Goal: Check status: Check status

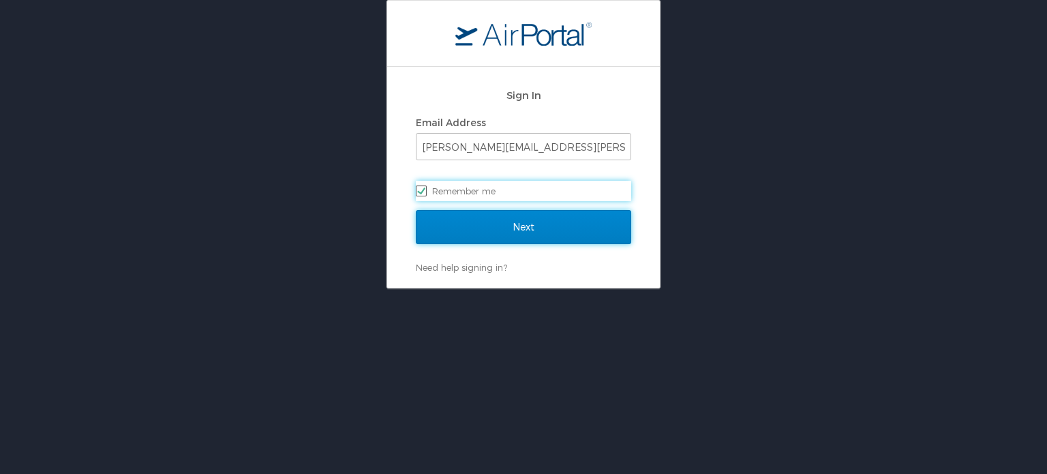
click at [501, 223] on input "Next" at bounding box center [523, 227] width 215 height 34
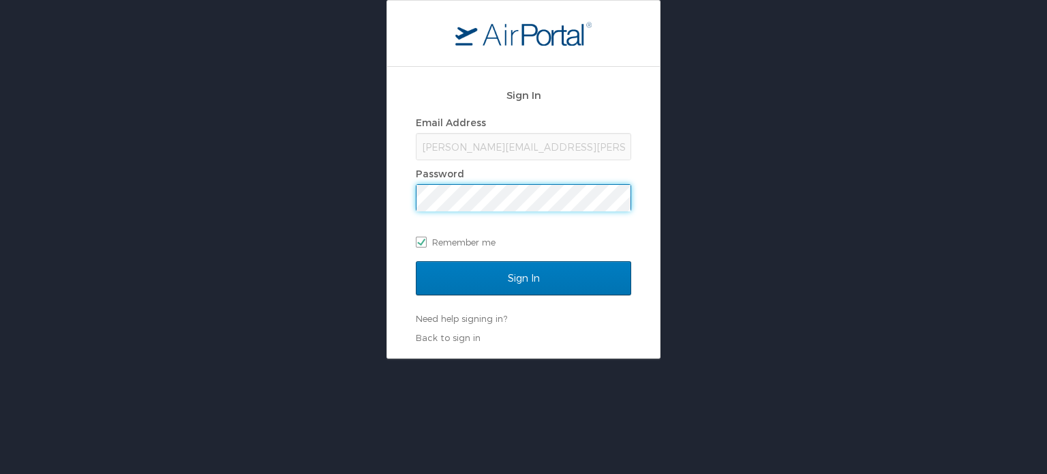
click at [416, 261] on input "Sign In" at bounding box center [523, 278] width 215 height 34
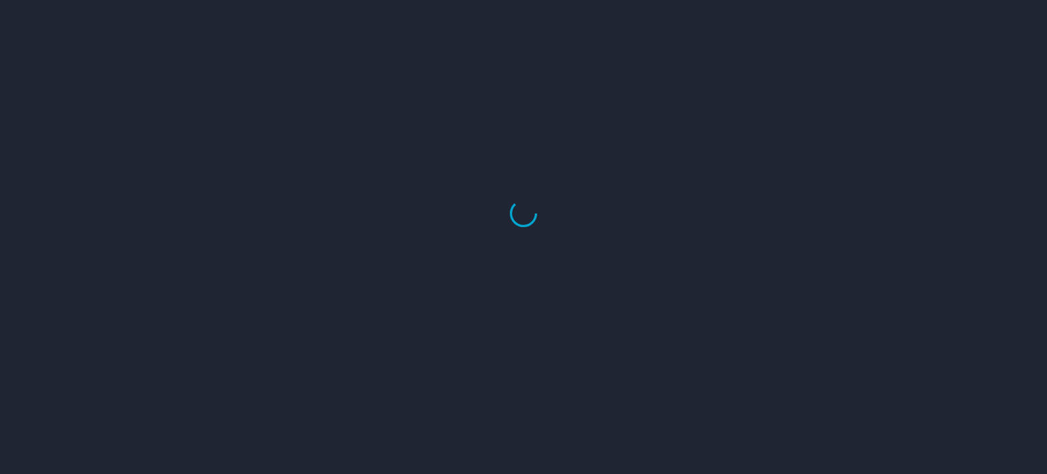
select select "US"
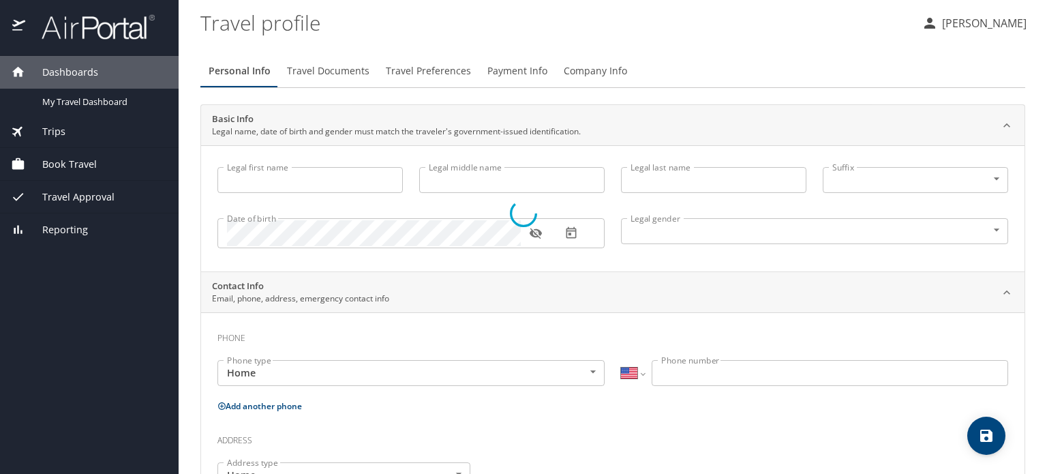
type input "Nicholas"
type input "Andoe"
type input "Male"
type input "Megan"
type input "Simer"
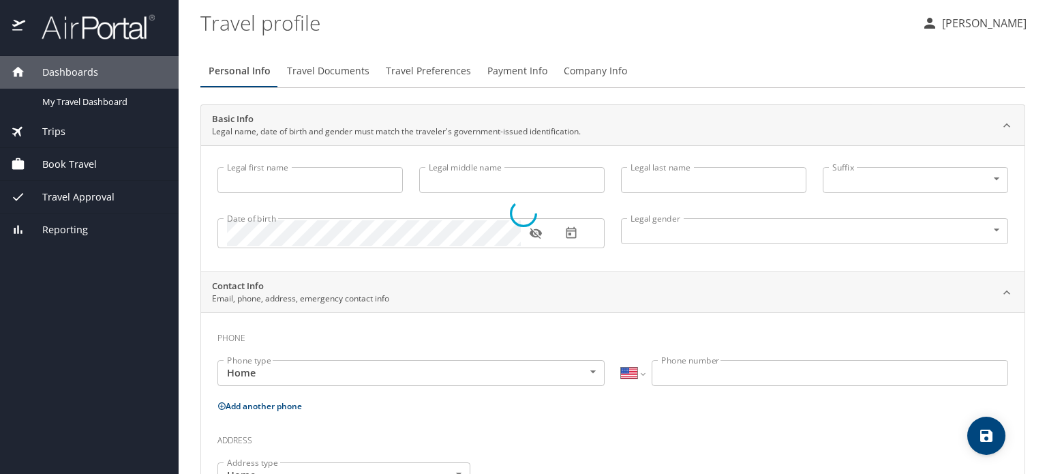
type input "(918) 409-3307"
select select "US"
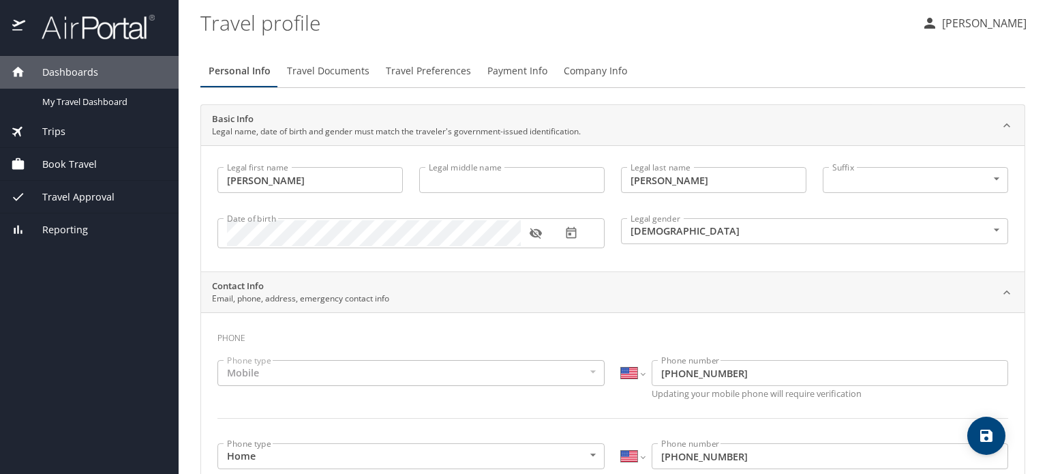
click at [59, 130] on span "Trips" at bounding box center [45, 131] width 40 height 15
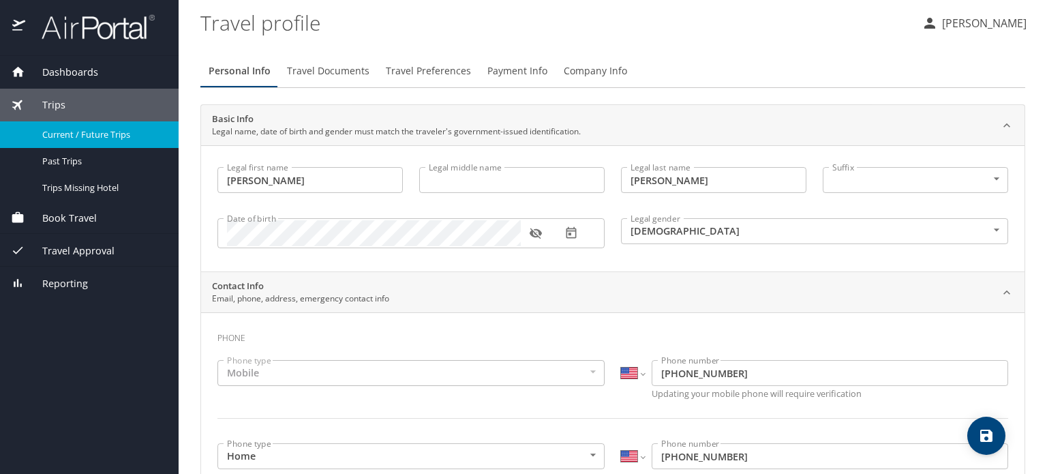
click at [108, 128] on span "Current / Future Trips" at bounding box center [102, 134] width 120 height 13
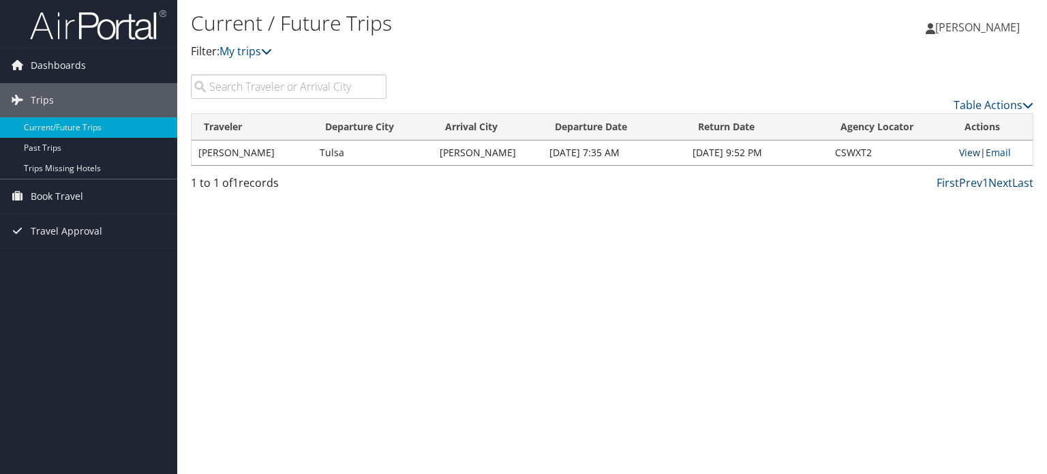
click at [965, 152] on link "View" at bounding box center [969, 152] width 21 height 13
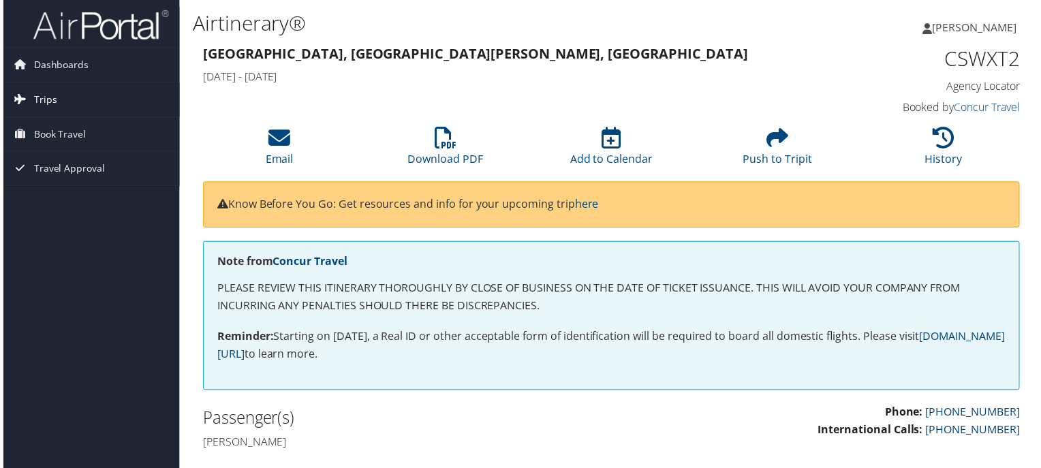
click at [37, 101] on span "Trips" at bounding box center [42, 100] width 23 height 34
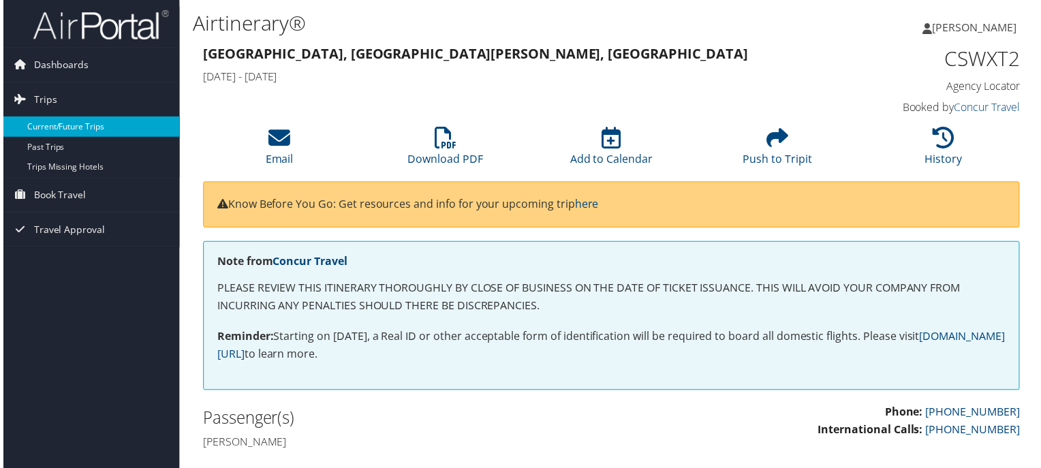
click at [75, 125] on link "Current/Future Trips" at bounding box center [88, 127] width 177 height 20
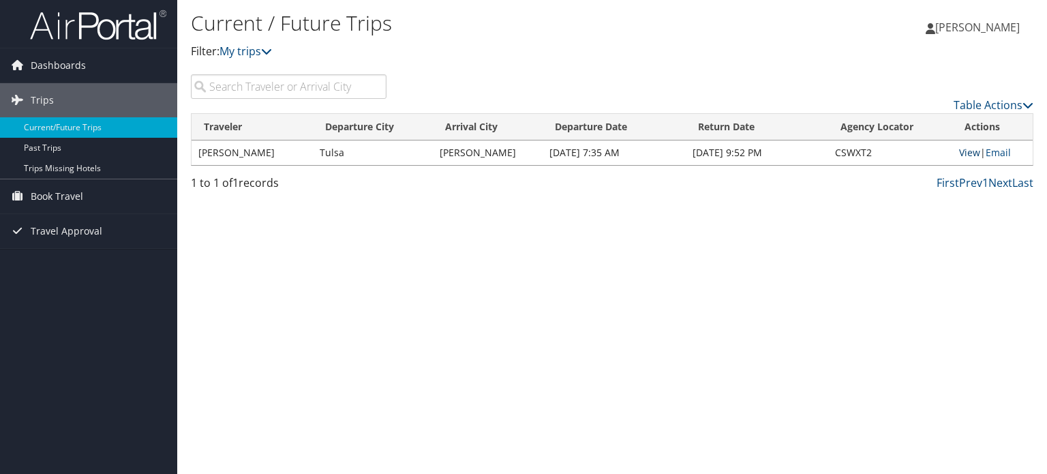
click at [965, 151] on link "View" at bounding box center [969, 152] width 21 height 13
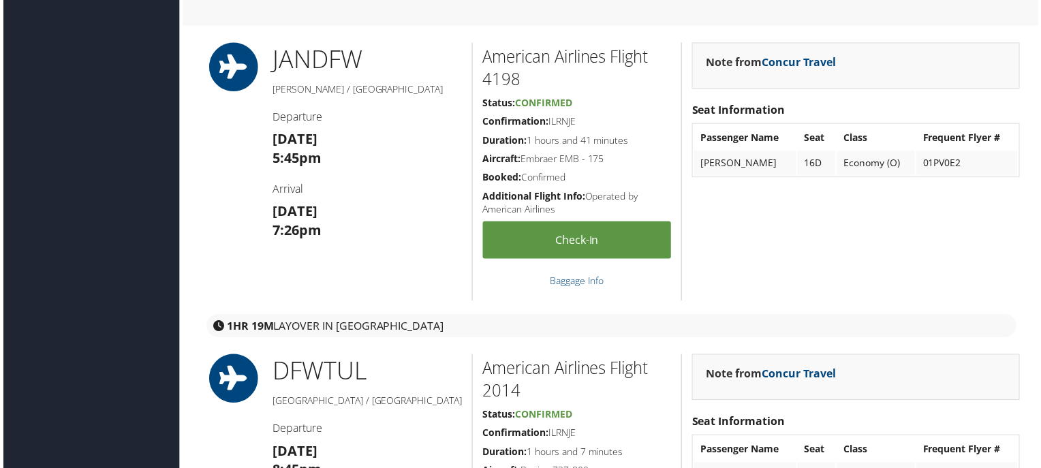
scroll to position [1226, 0]
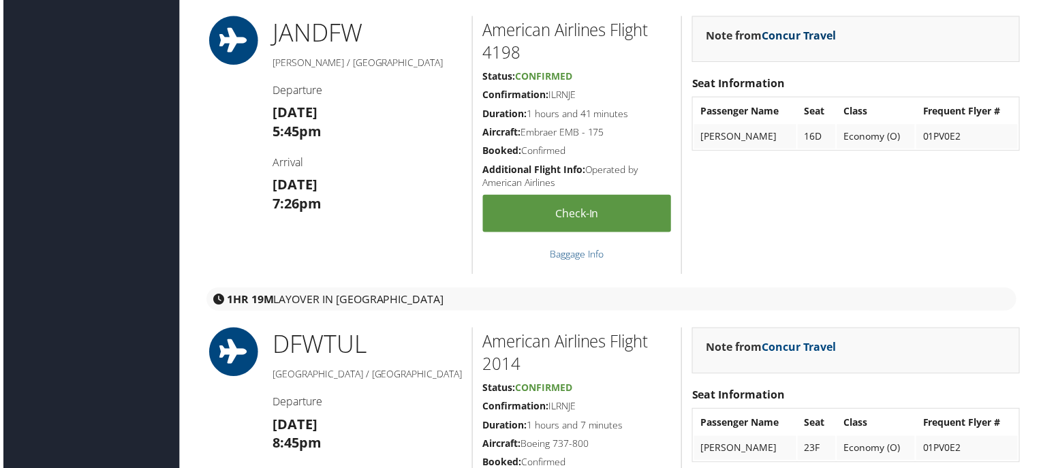
click at [807, 33] on link "Concur Travel" at bounding box center [800, 36] width 75 height 15
click at [812, 229] on div "Note from Concur Travel Seat Information Passenger Name Seat Class Frequent Fly…" at bounding box center [857, 146] width 351 height 260
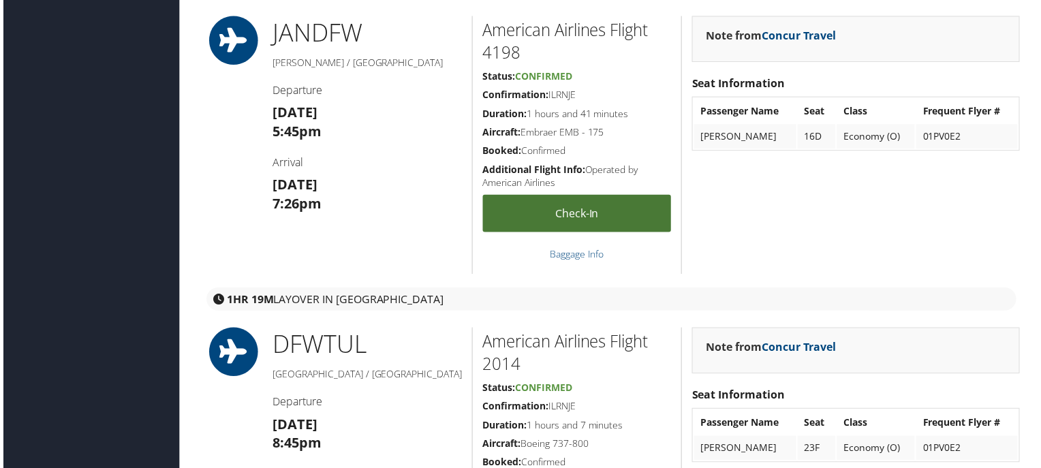
click at [589, 208] on link "Check-in" at bounding box center [576, 214] width 189 height 37
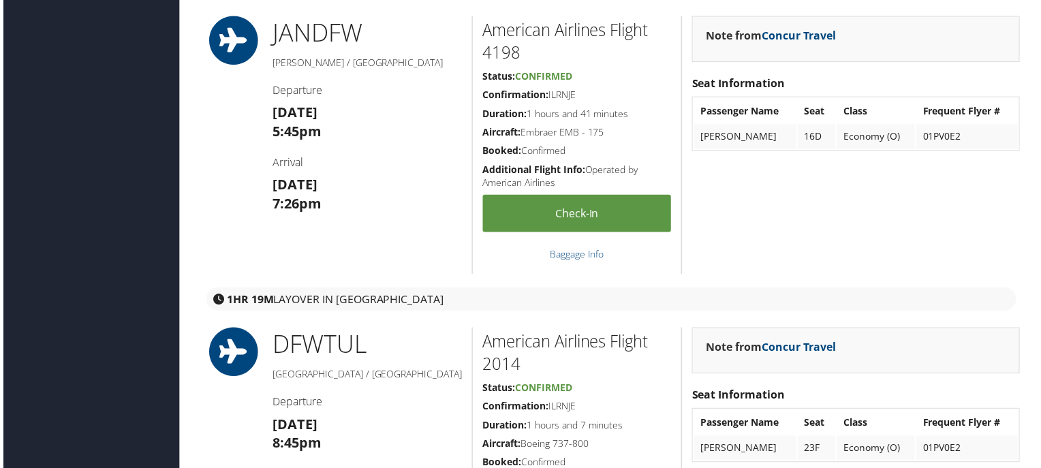
click at [576, 94] on h5 "Confirmation: ILRNJE" at bounding box center [576, 96] width 189 height 14
drag, startPoint x: 549, startPoint y: 93, endPoint x: 578, endPoint y: 97, distance: 29.6
click at [578, 97] on h5 "Confirmation: ILRNJE" at bounding box center [576, 96] width 189 height 14
copy h5 "ILRNJE"
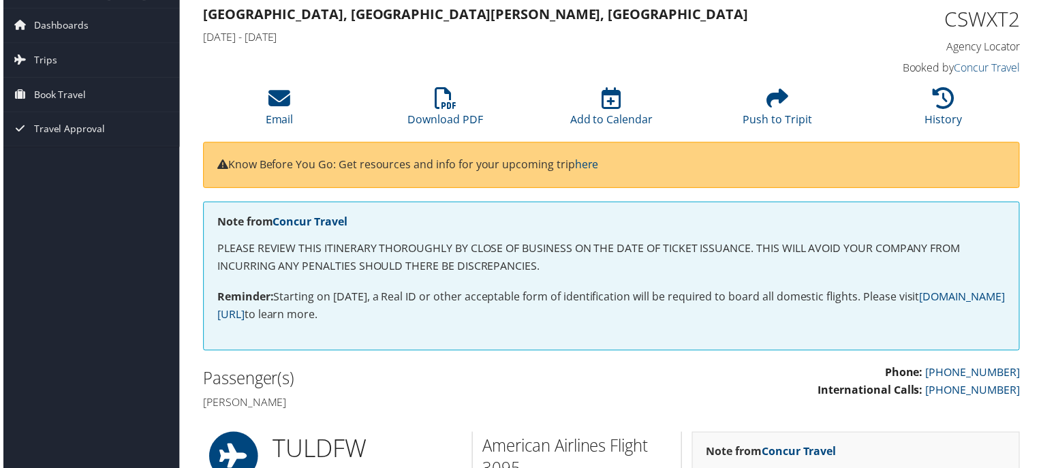
scroll to position [0, 0]
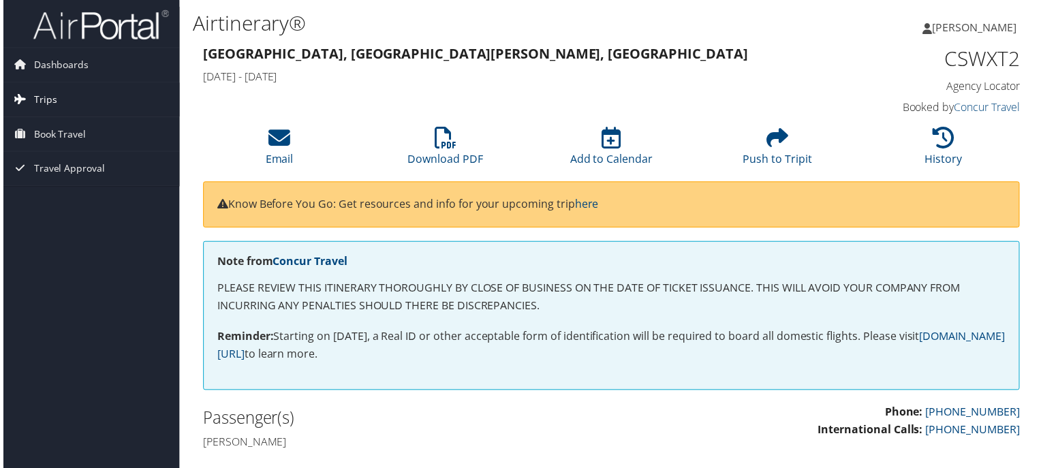
click at [44, 97] on span "Trips" at bounding box center [42, 100] width 23 height 34
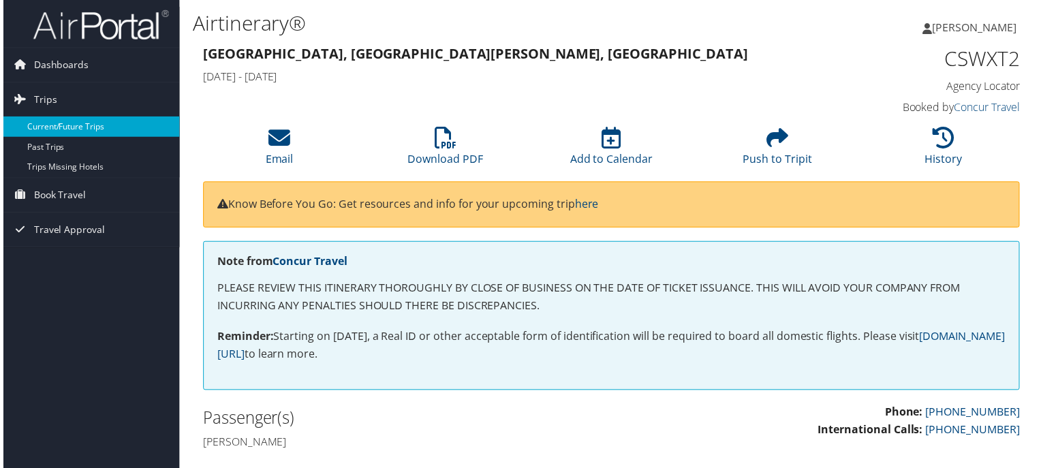
click at [65, 125] on link "Current/Future Trips" at bounding box center [88, 127] width 177 height 20
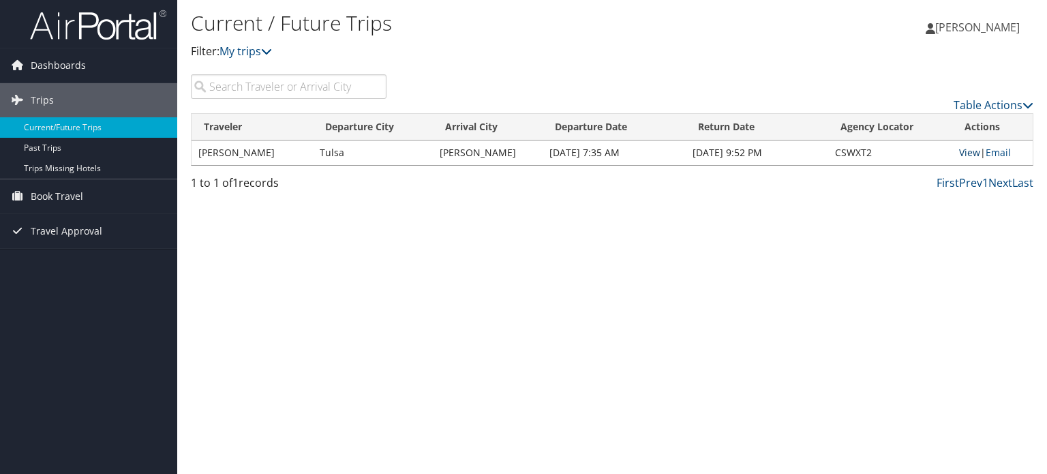
click at [966, 155] on link "View" at bounding box center [969, 152] width 21 height 13
click at [1017, 104] on link "Table Actions" at bounding box center [993, 104] width 80 height 15
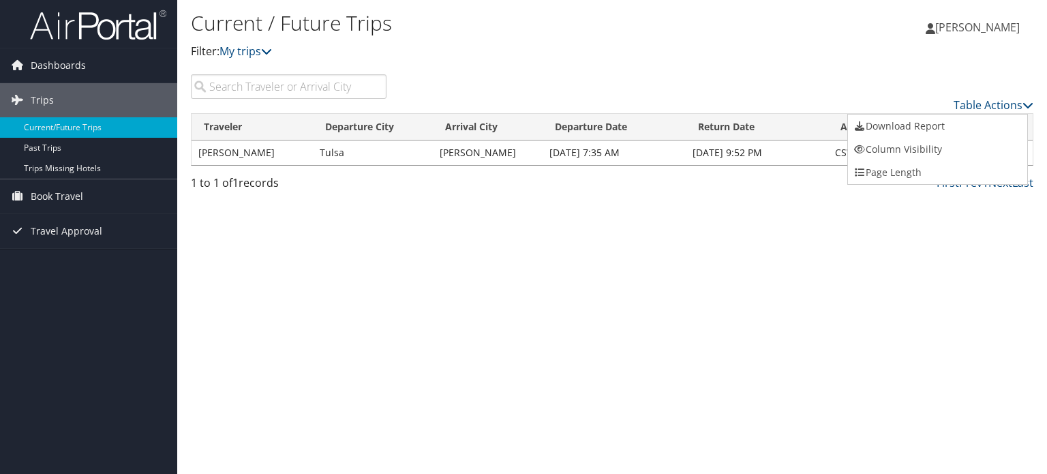
click at [865, 75] on div at bounding box center [523, 237] width 1047 height 474
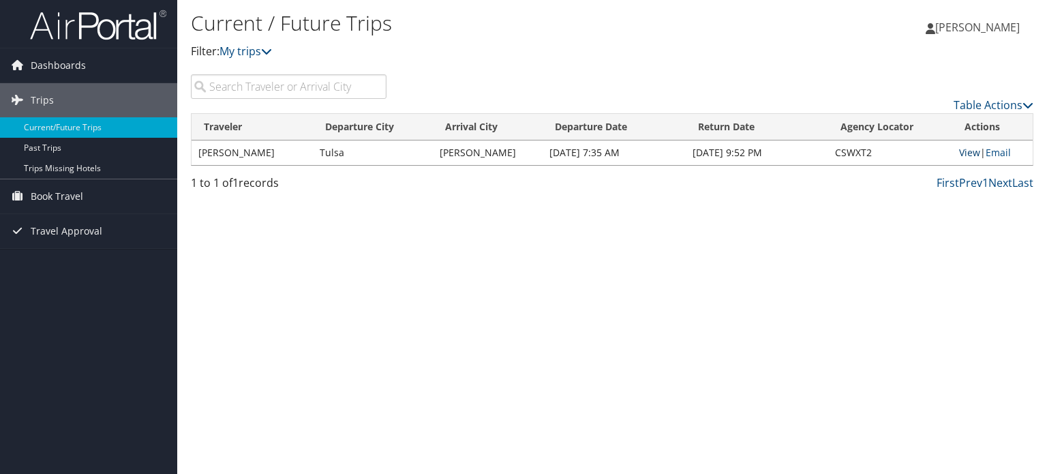
click at [966, 155] on link "View" at bounding box center [969, 152] width 21 height 13
